Goal: Task Accomplishment & Management: Use online tool/utility

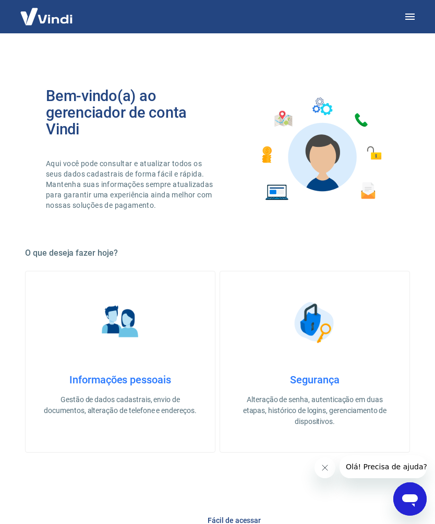
click at [407, 19] on icon "button" at bounding box center [409, 17] width 9 height 6
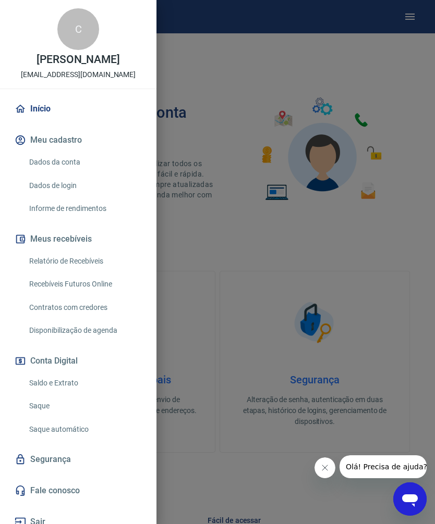
click at [44, 404] on link "Saque" at bounding box center [84, 406] width 119 height 21
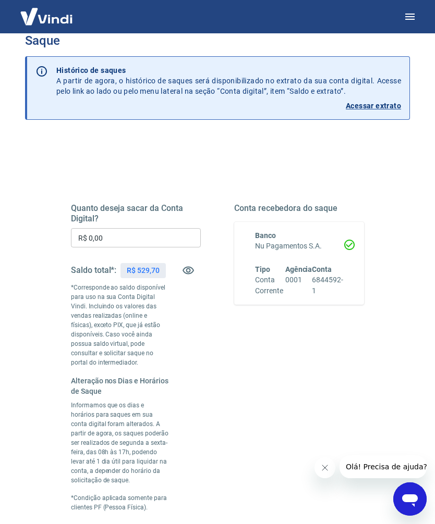
scroll to position [18, 0]
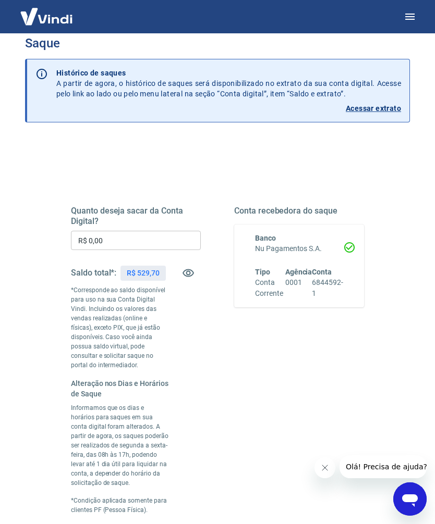
click at [126, 243] on input "R$ 0,00" at bounding box center [136, 240] width 130 height 19
type input "R$ 529,70"
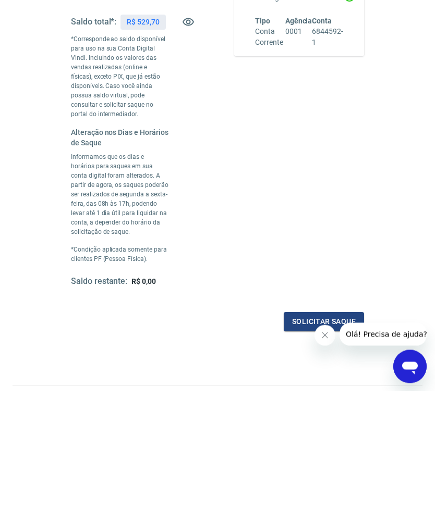
click at [298, 445] on button "Solicitar saque" at bounding box center [323, 454] width 80 height 19
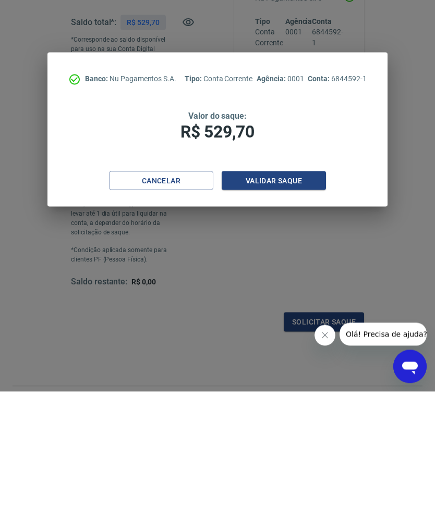
scroll to position [169, 0]
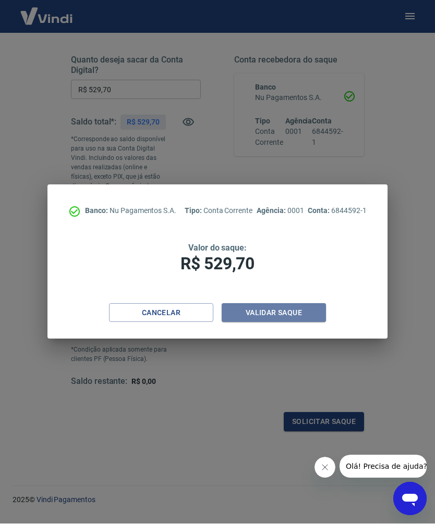
click at [280, 323] on button "Validar saque" at bounding box center [273, 313] width 104 height 19
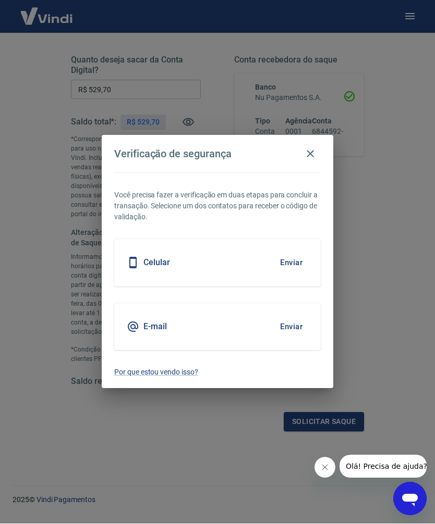
click at [277, 274] on button "Enviar" at bounding box center [291, 263] width 34 height 22
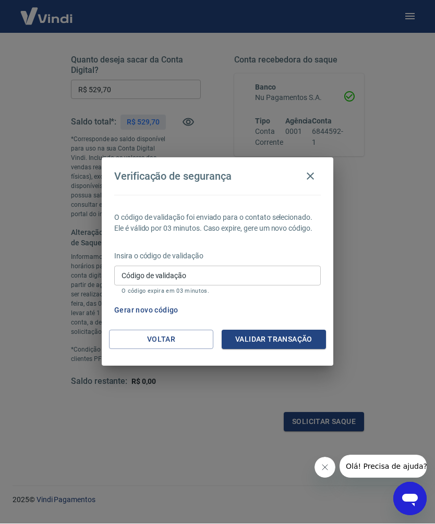
click at [173, 350] on button "Voltar" at bounding box center [161, 339] width 104 height 19
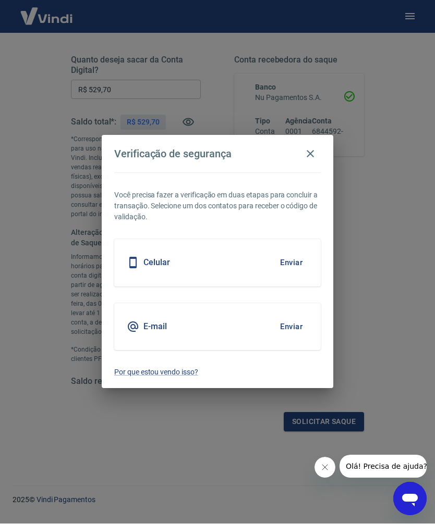
click at [260, 348] on div "E-mail Enviar" at bounding box center [217, 327] width 206 height 47
click at [297, 338] on button "Enviar" at bounding box center [291, 327] width 34 height 22
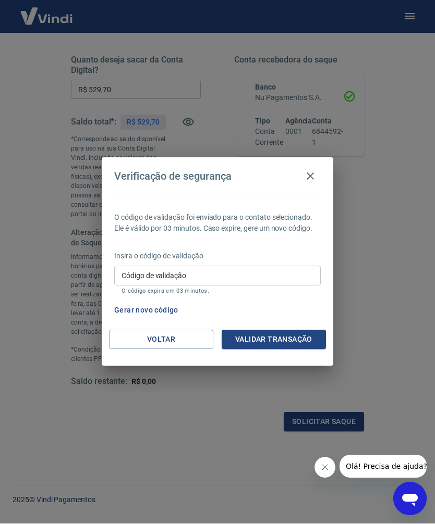
click at [188, 286] on input "Código de validação" at bounding box center [217, 275] width 206 height 19
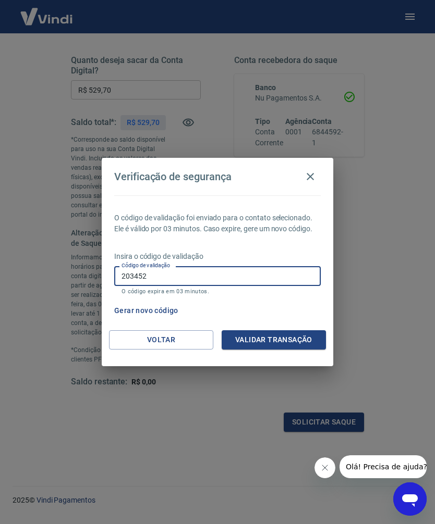
type input "203452"
click at [289, 350] on button "Validar transação" at bounding box center [273, 339] width 104 height 19
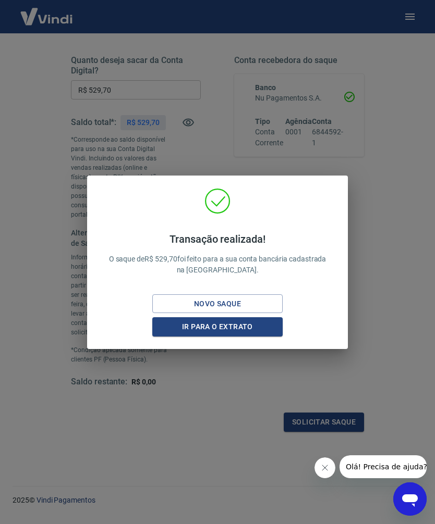
click at [234, 337] on button "Ir para o extrato" at bounding box center [217, 326] width 130 height 19
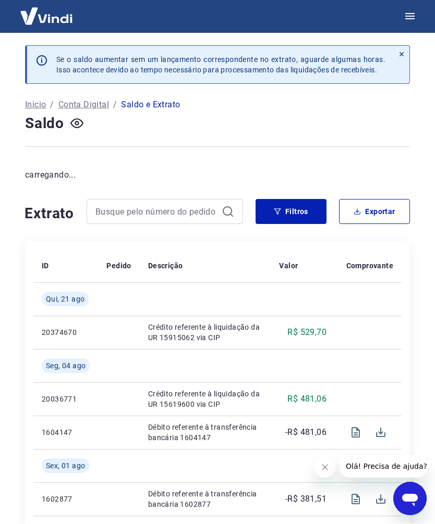
scroll to position [1, 0]
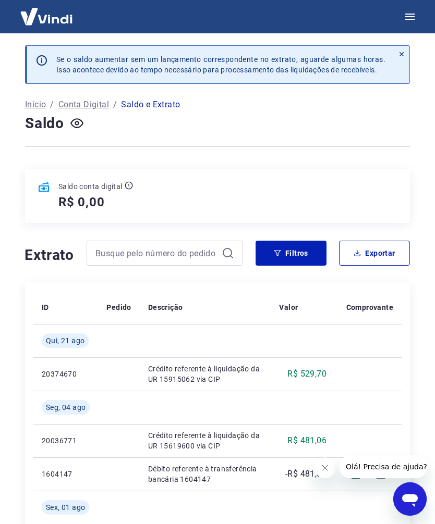
click at [410, 15] on icon "button" at bounding box center [409, 16] width 13 height 13
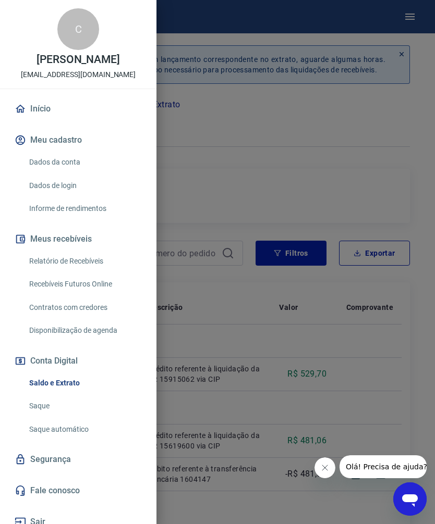
scroll to position [0, 0]
click at [41, 113] on link "Início" at bounding box center [78, 108] width 131 height 23
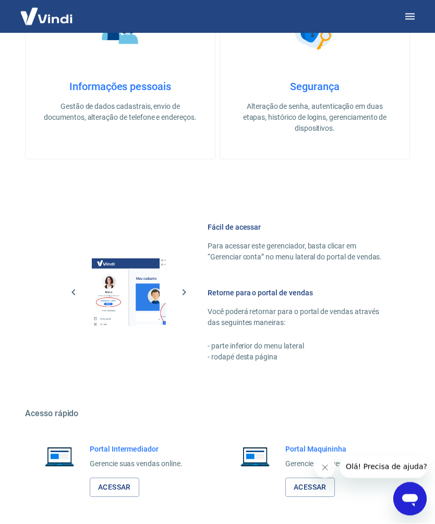
scroll to position [293, 0]
click at [118, 490] on link "Acessar" at bounding box center [115, 487] width 50 height 19
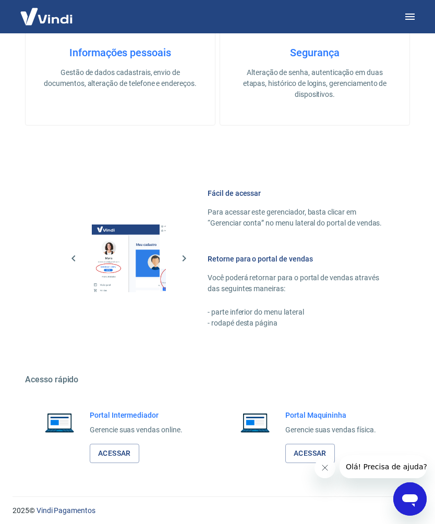
click at [303, 452] on link "Acessar" at bounding box center [310, 453] width 50 height 19
